Goal: Task Accomplishment & Management: Use online tool/utility

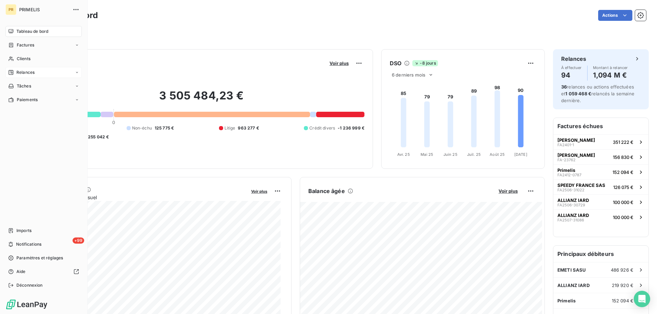
click at [16, 71] on div "Relances" at bounding box center [21, 72] width 26 height 6
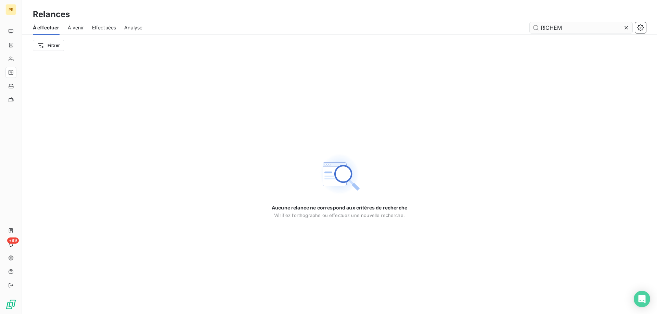
click at [544, 30] on input "RICHEM" at bounding box center [580, 27] width 103 height 11
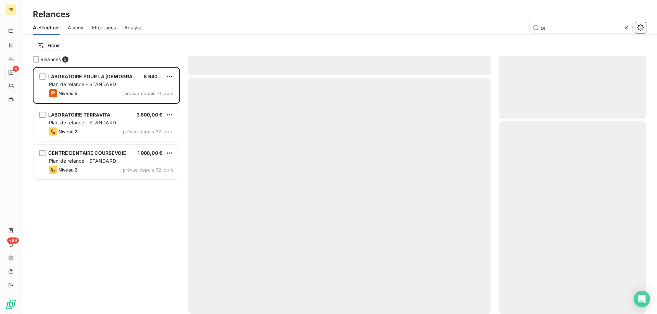
scroll to position [242, 142]
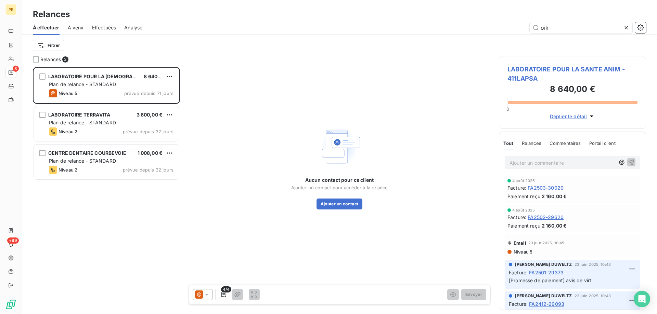
type input "oika"
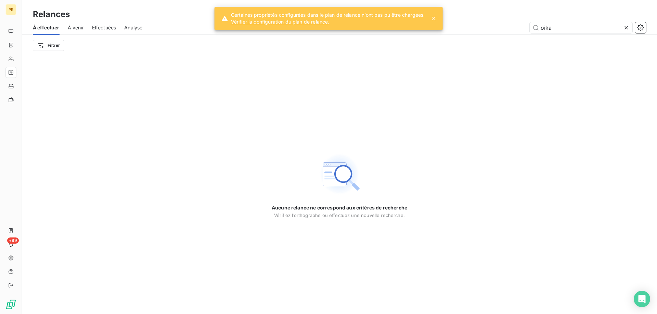
click at [100, 28] on span "Effectuées" at bounding box center [104, 27] width 24 height 7
click at [104, 29] on span "Effectuées" at bounding box center [104, 27] width 24 height 7
click at [433, 19] on icon at bounding box center [433, 18] width 3 height 3
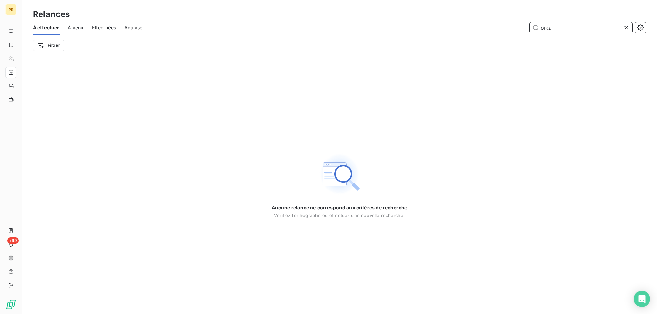
click at [563, 23] on input "oika" at bounding box center [580, 27] width 103 height 11
type input "OIKA"
click at [115, 32] on div "Effectuées" at bounding box center [104, 28] width 24 height 14
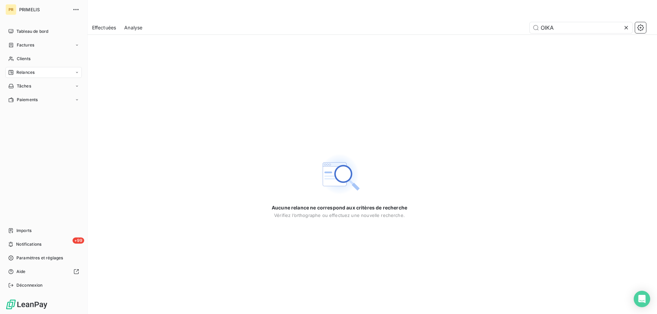
click at [2, 76] on div "PR PRIMELIS Tableau de bord Factures Clients Relances Tâches Paiements Imports …" at bounding box center [44, 157] width 88 height 314
click at [25, 75] on span "Relances" at bounding box center [25, 72] width 18 height 6
click at [25, 114] on span "Effectuées" at bounding box center [26, 113] width 21 height 6
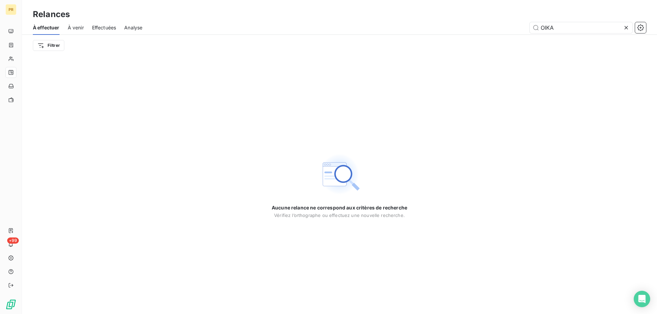
click at [624, 28] on icon at bounding box center [626, 27] width 7 height 7
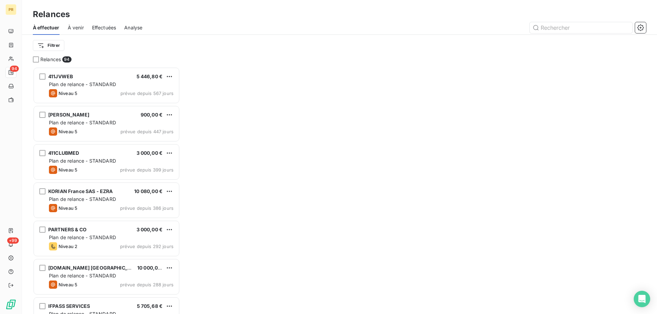
scroll to position [242, 142]
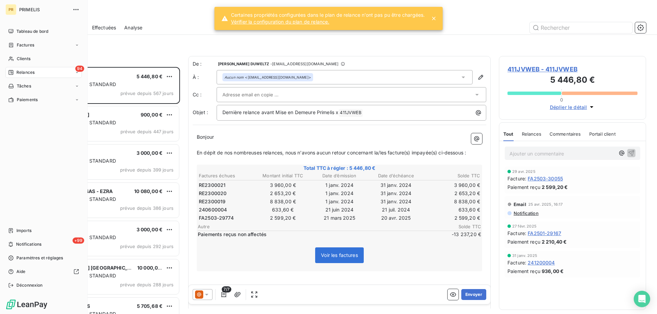
click at [16, 75] on div "Relances" at bounding box center [21, 72] width 26 height 6
click at [23, 117] on div "Effectuées" at bounding box center [48, 113] width 68 height 11
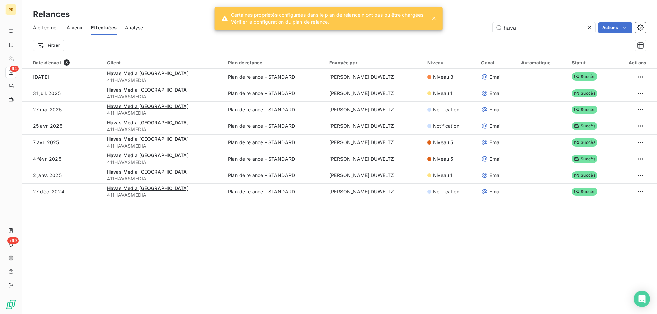
click at [589, 28] on icon at bounding box center [588, 27] width 3 height 3
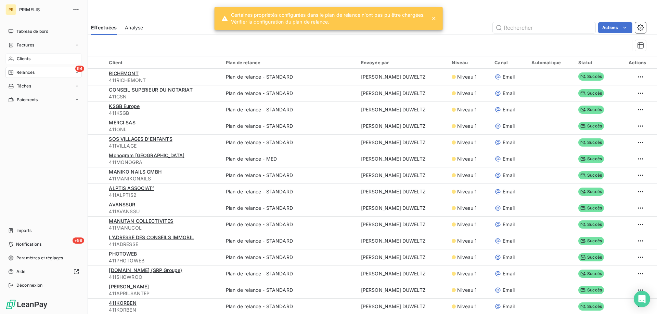
click at [25, 64] on div "Clients" at bounding box center [43, 58] width 76 height 11
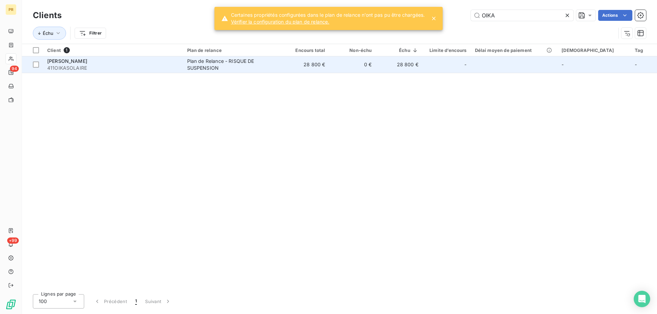
type input "OIKA"
click at [65, 58] on span "[PERSON_NAME]" at bounding box center [67, 61] width 40 height 6
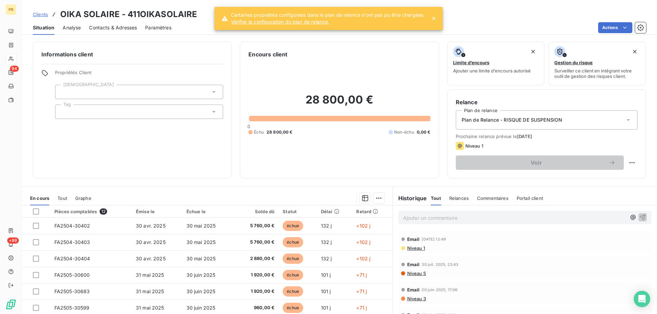
click at [415, 247] on span "Niveau 1" at bounding box center [415, 248] width 18 height 5
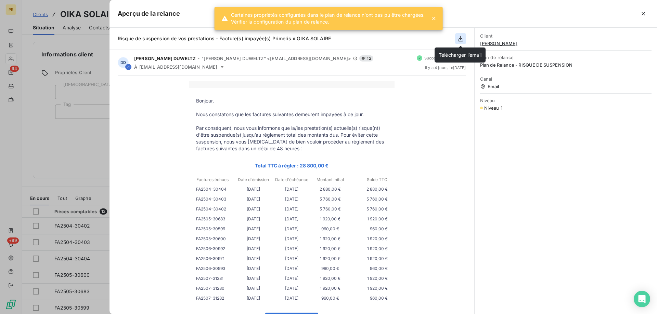
click at [461, 43] on button "button" at bounding box center [460, 38] width 11 height 11
click at [433, 19] on div at bounding box center [414, 13] width 469 height 11
click at [457, 36] on icon "button" at bounding box center [460, 38] width 7 height 7
click at [460, 40] on icon "button" at bounding box center [460, 38] width 7 height 7
click at [101, 158] on div at bounding box center [328, 157] width 657 height 314
